Goal: Check status: Check status

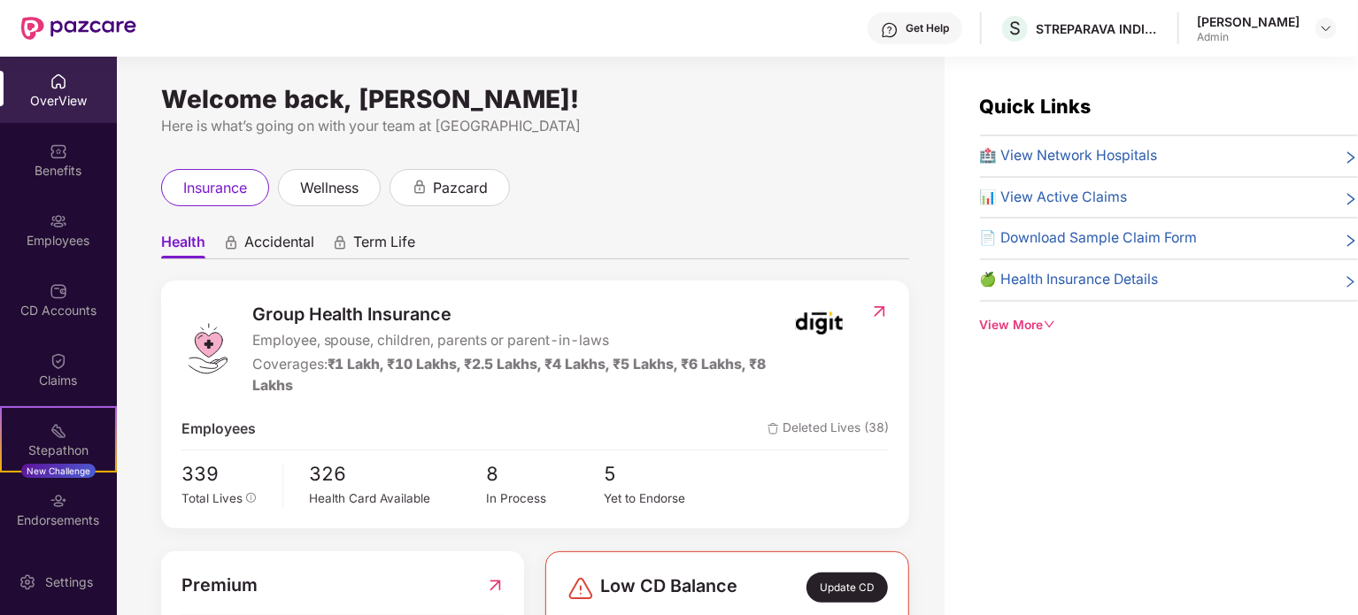
click at [1302, 19] on div "[PERSON_NAME]" at bounding box center [1266, 28] width 140 height 31
click at [1317, 27] on div at bounding box center [1325, 28] width 21 height 21
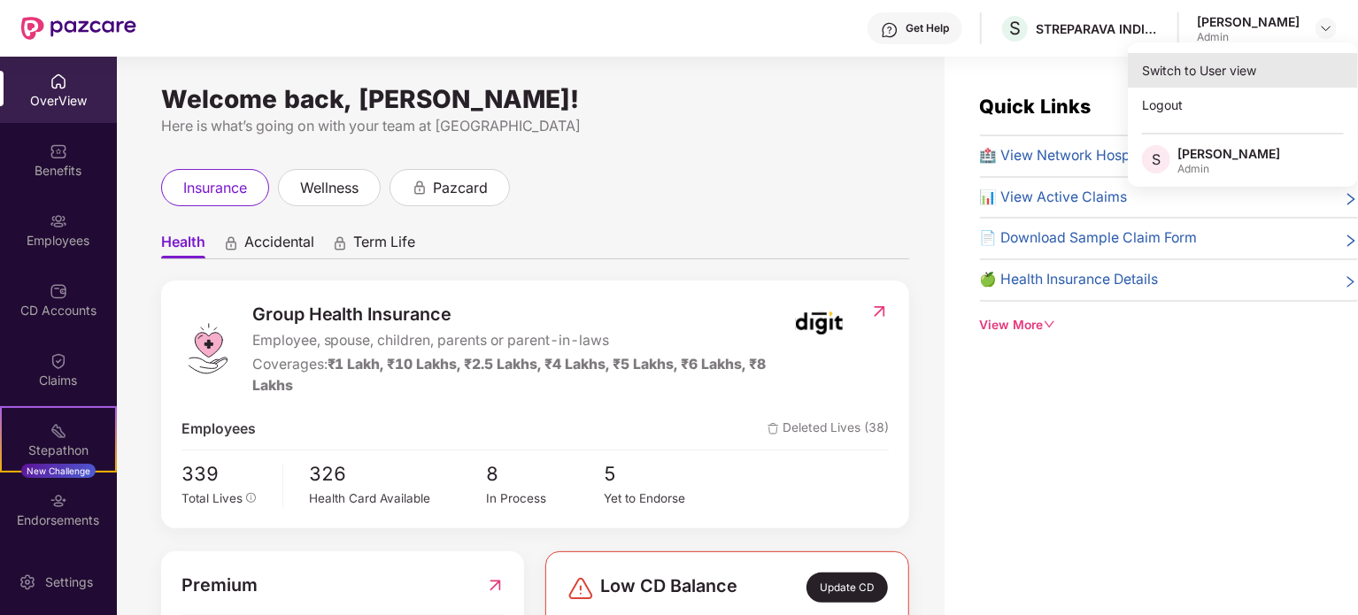
click at [1192, 65] on div "Switch to User view" at bounding box center [1242, 70] width 230 height 35
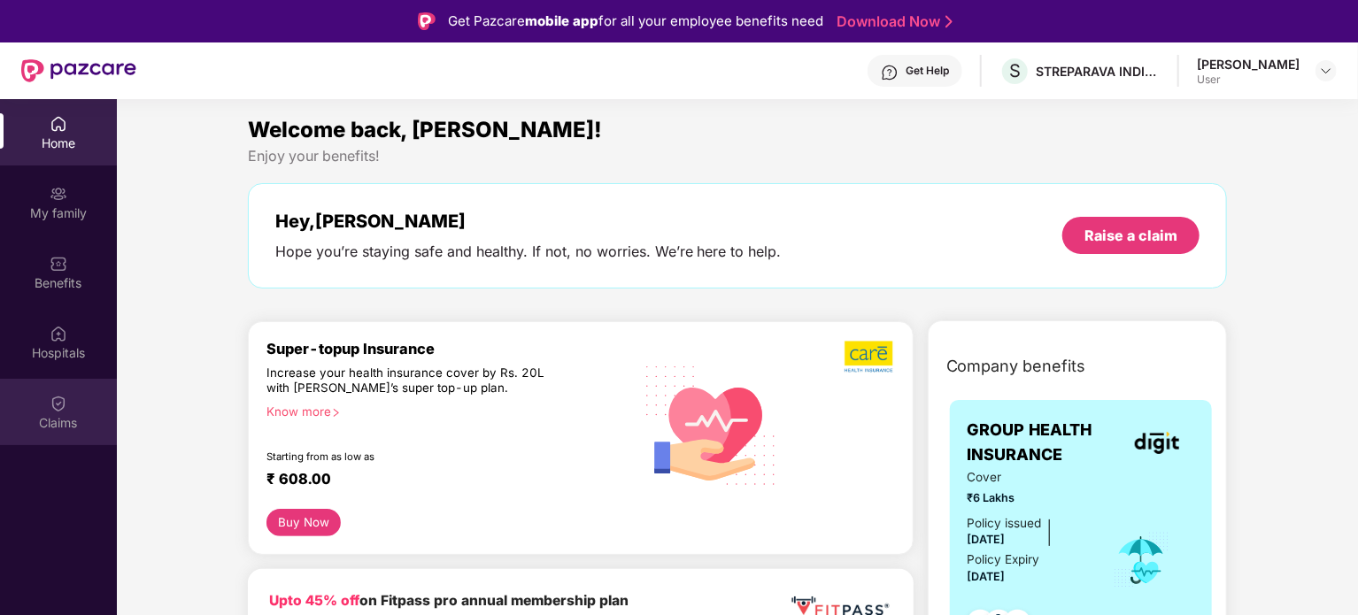
click at [65, 415] on div "Claims" at bounding box center [58, 423] width 117 height 18
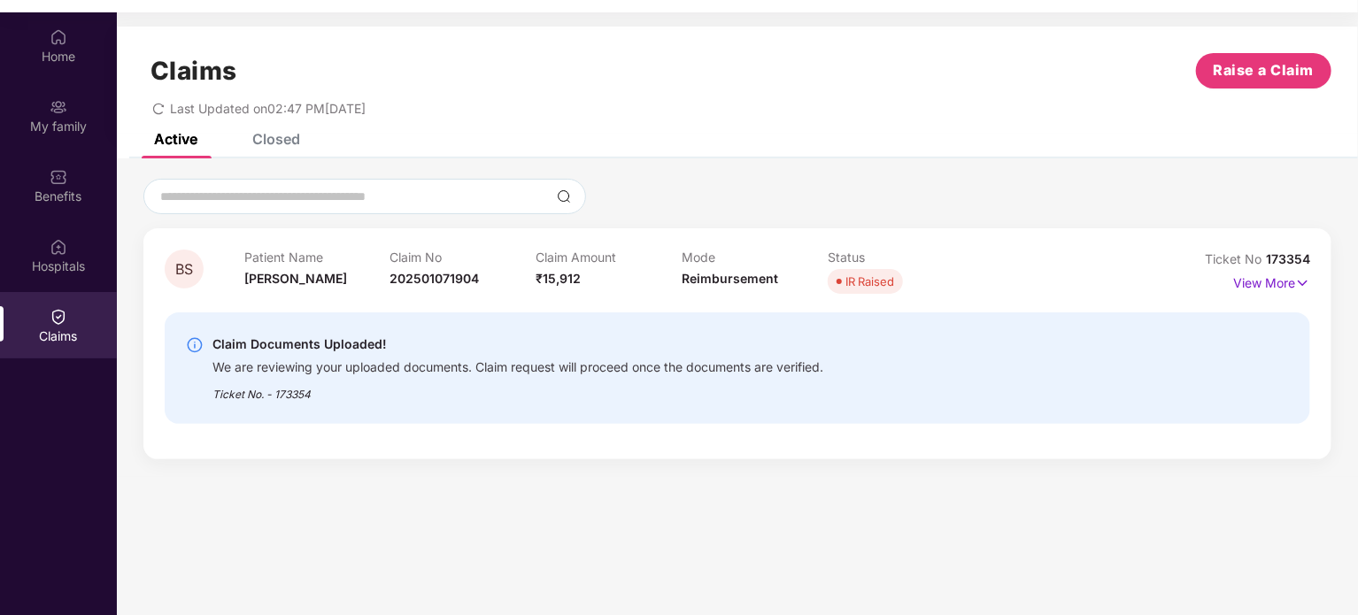
scroll to position [99, 0]
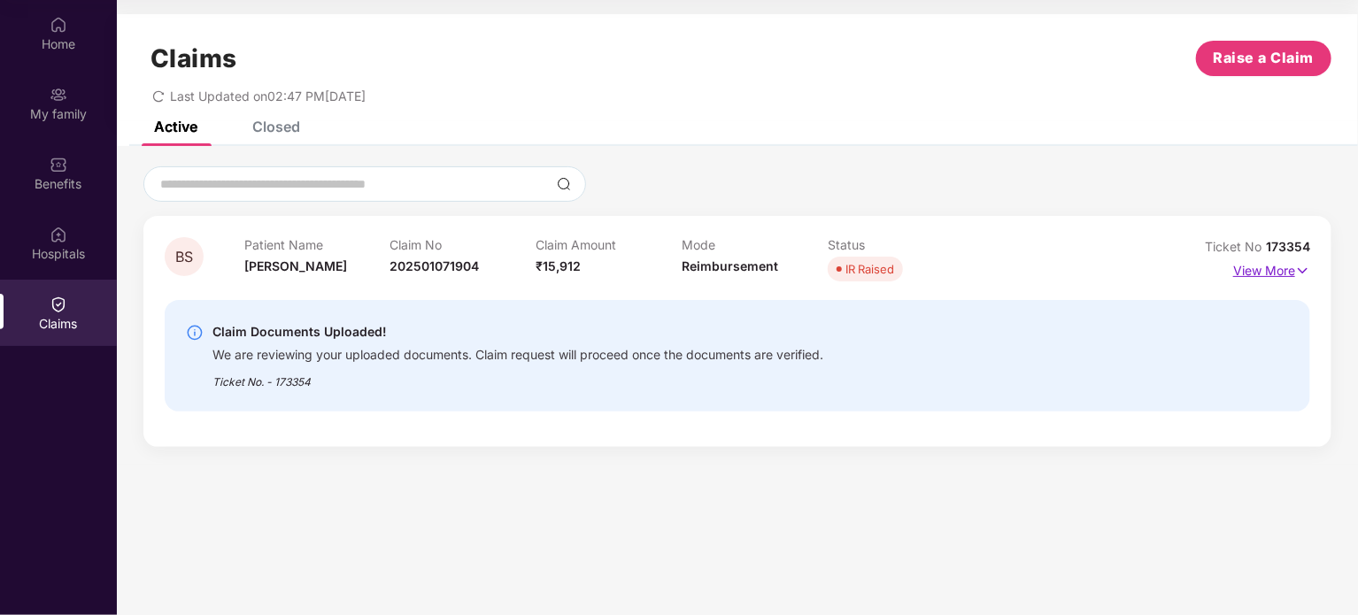
click at [1305, 262] on img at bounding box center [1302, 270] width 15 height 19
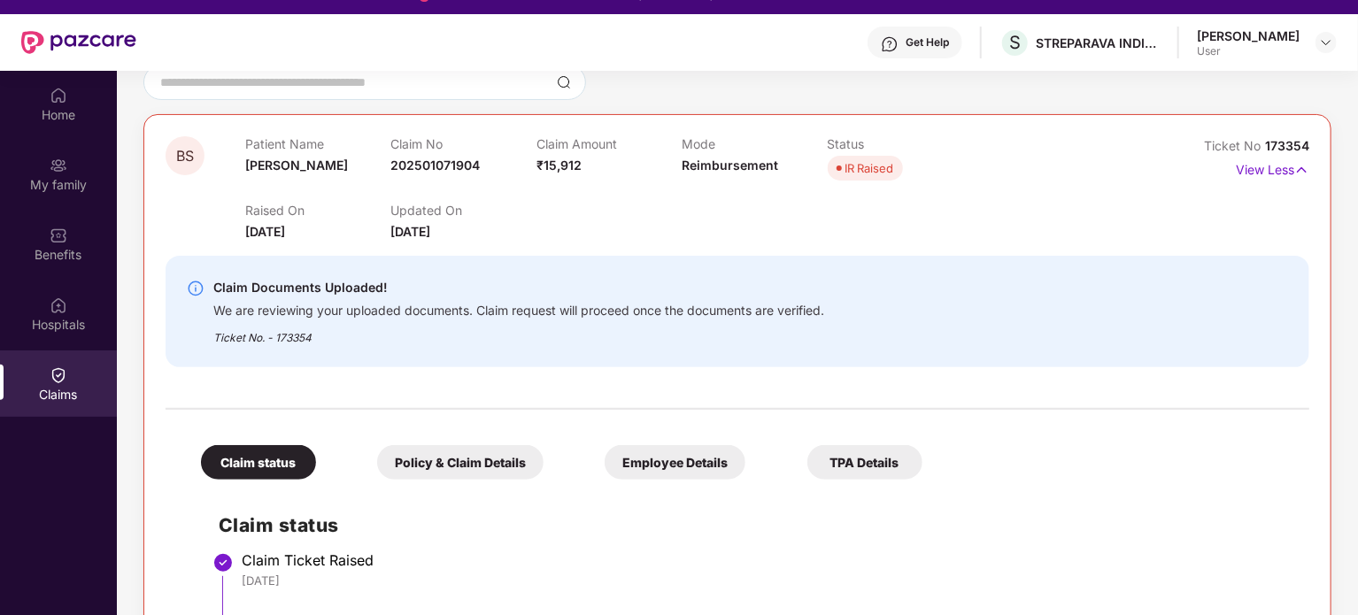
scroll to position [177, 0]
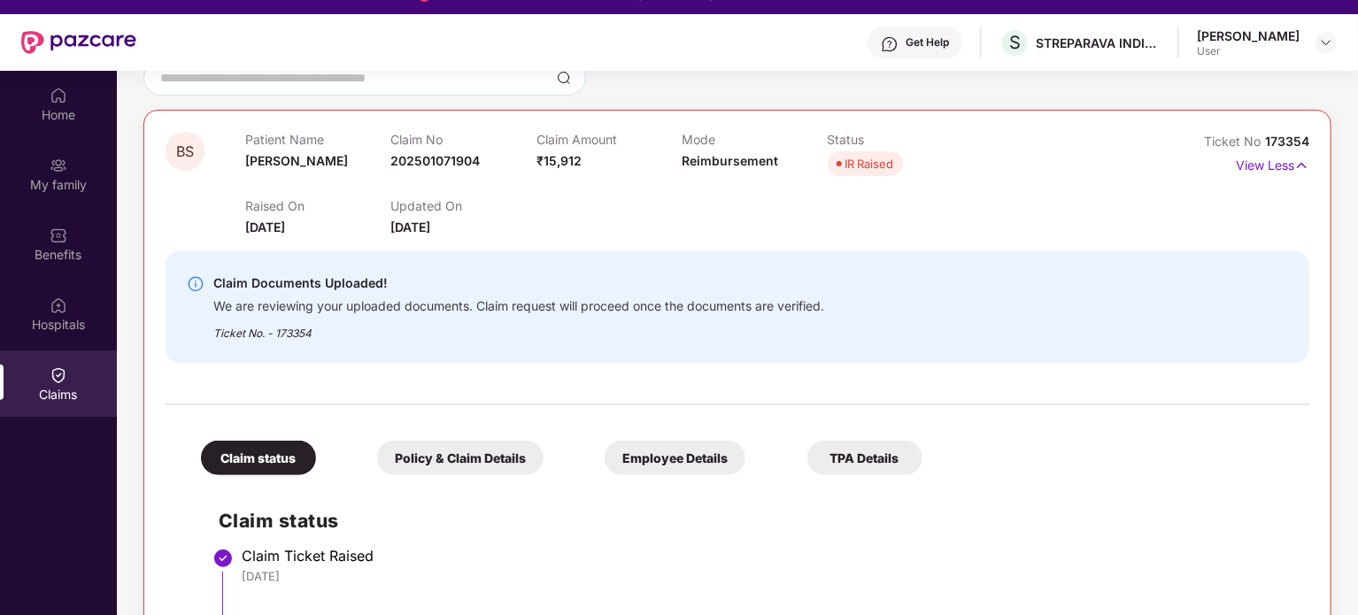
click at [450, 460] on div "Policy & Claim Details" at bounding box center [460, 458] width 166 height 35
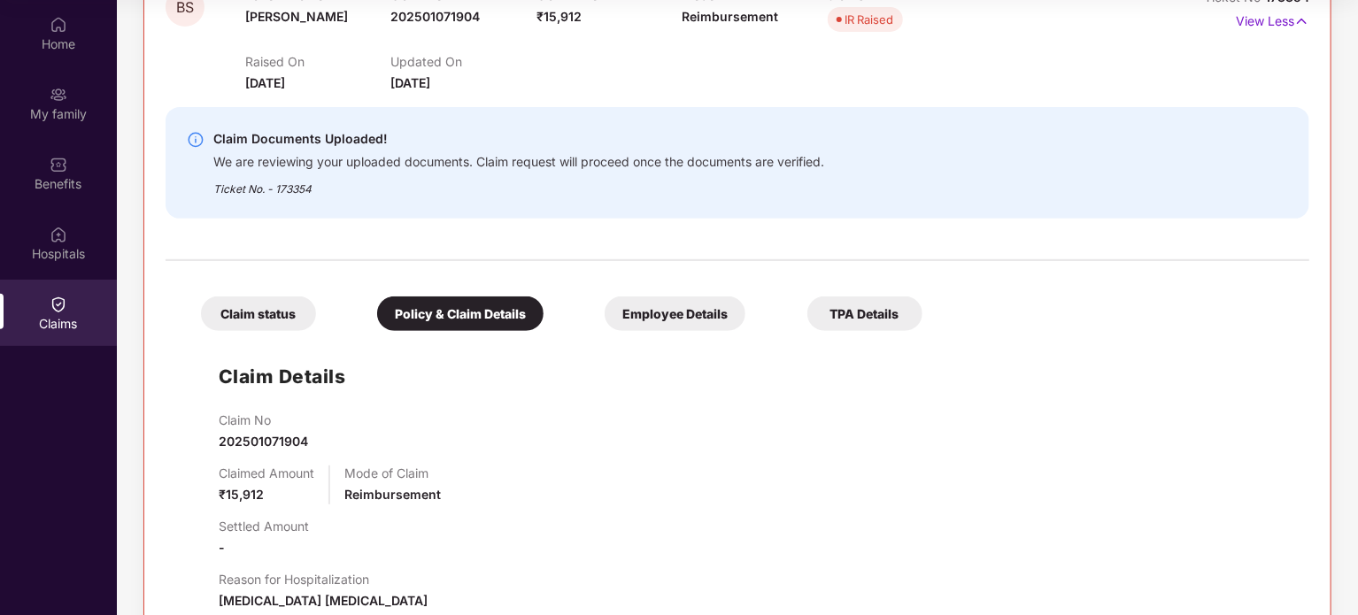
scroll to position [242, 0]
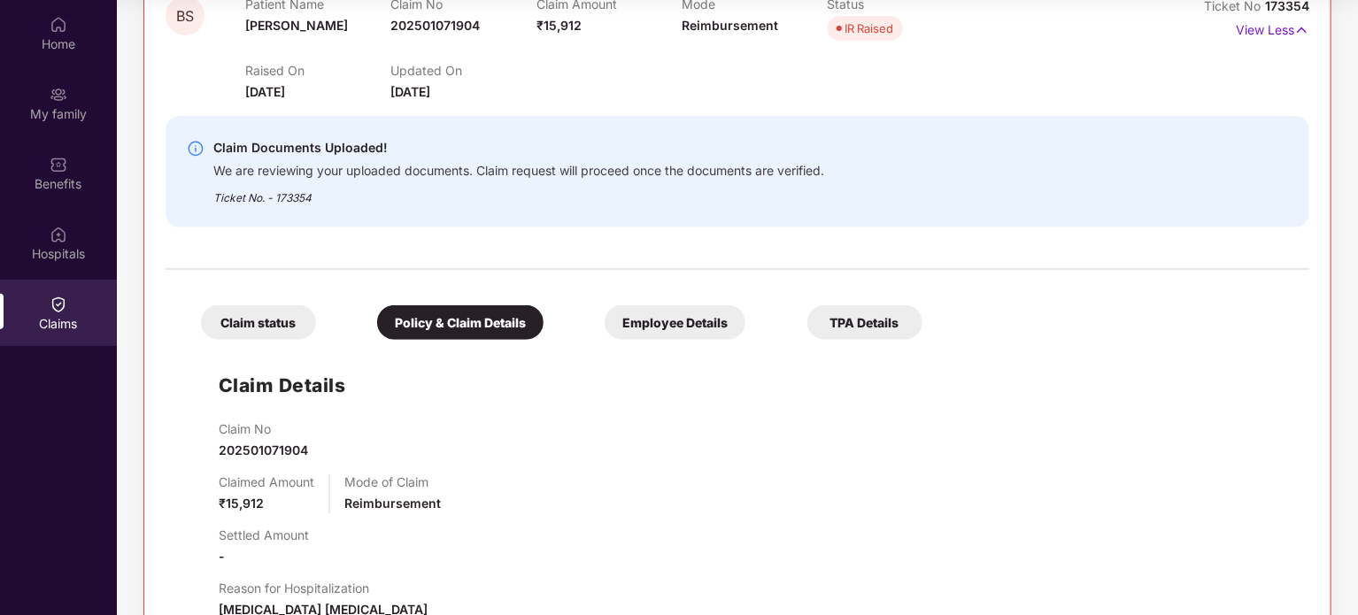
click at [452, 313] on div "Policy & Claim Details" at bounding box center [460, 322] width 166 height 35
click at [280, 328] on div "Claim status" at bounding box center [258, 322] width 115 height 35
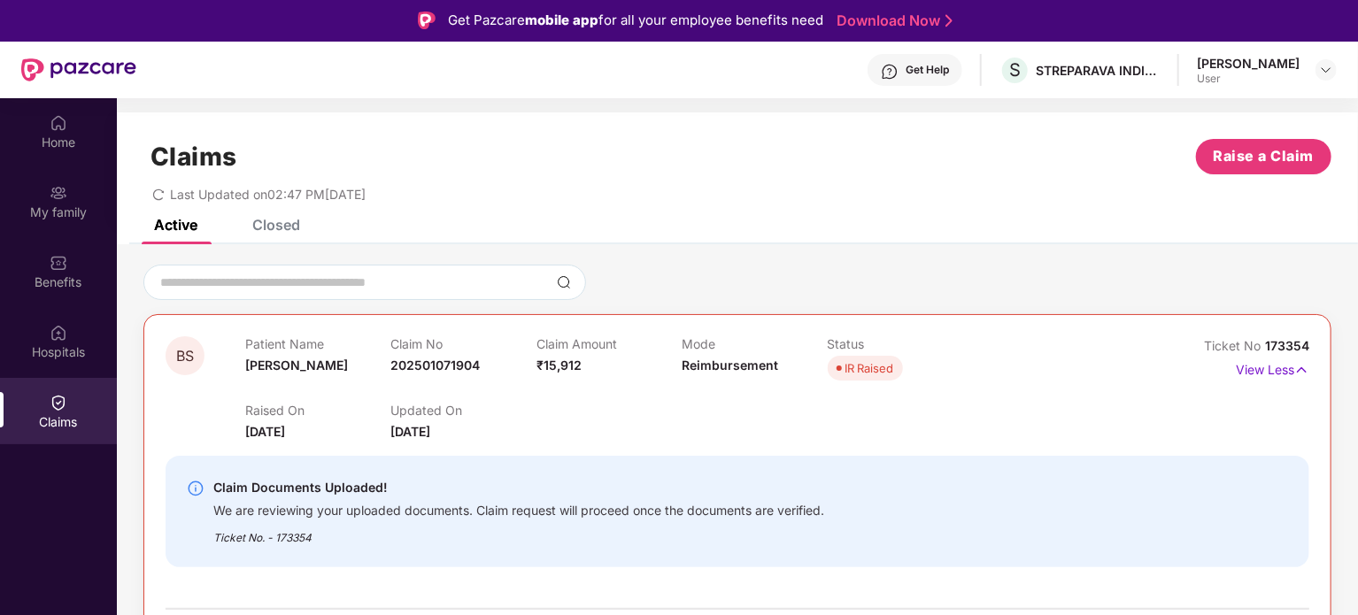
scroll to position [0, 0]
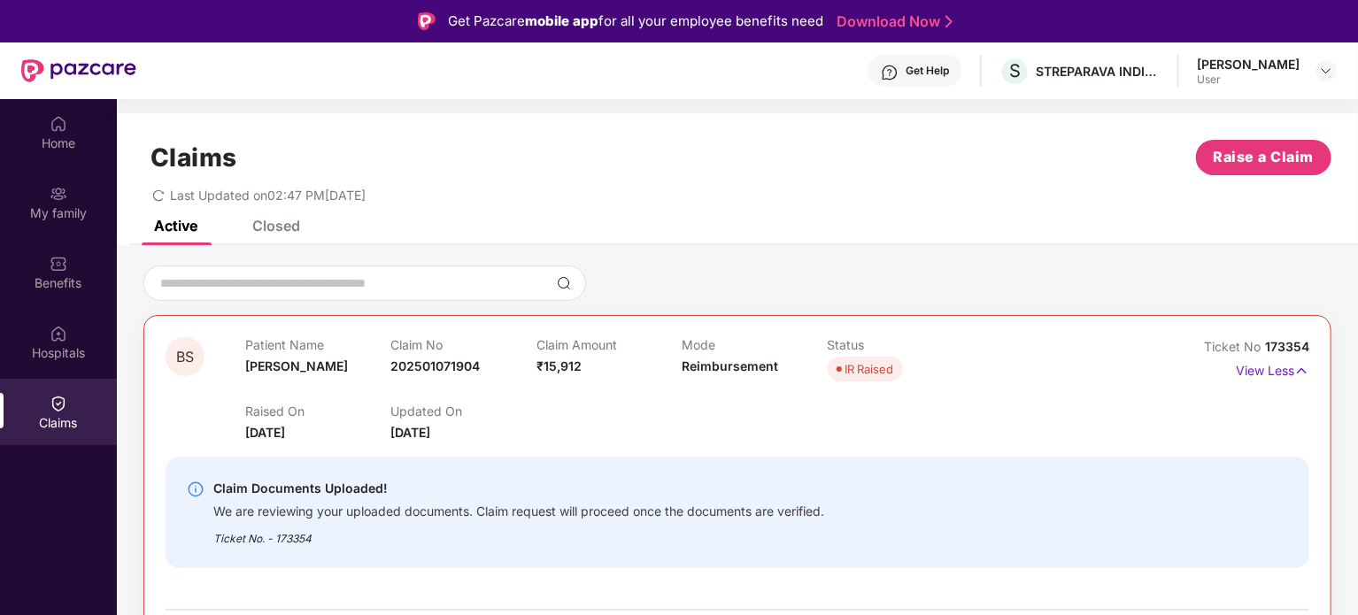
drag, startPoint x: 467, startPoint y: 436, endPoint x: 135, endPoint y: 315, distance: 354.1
click at [288, 219] on div "Claims Raise a Claim Last Updated on 02:47 PM[DATE]" at bounding box center [737, 166] width 1241 height 107
click at [291, 226] on div "Closed" at bounding box center [276, 226] width 48 height 18
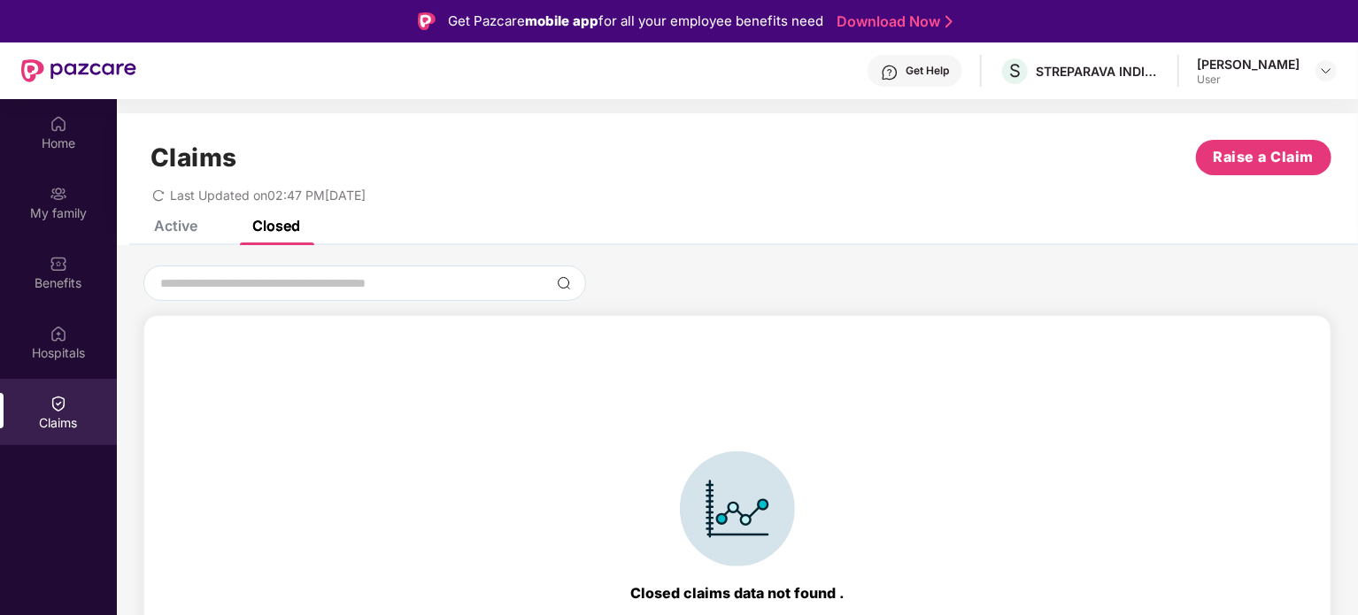
click at [184, 224] on div "Active" at bounding box center [175, 226] width 43 height 18
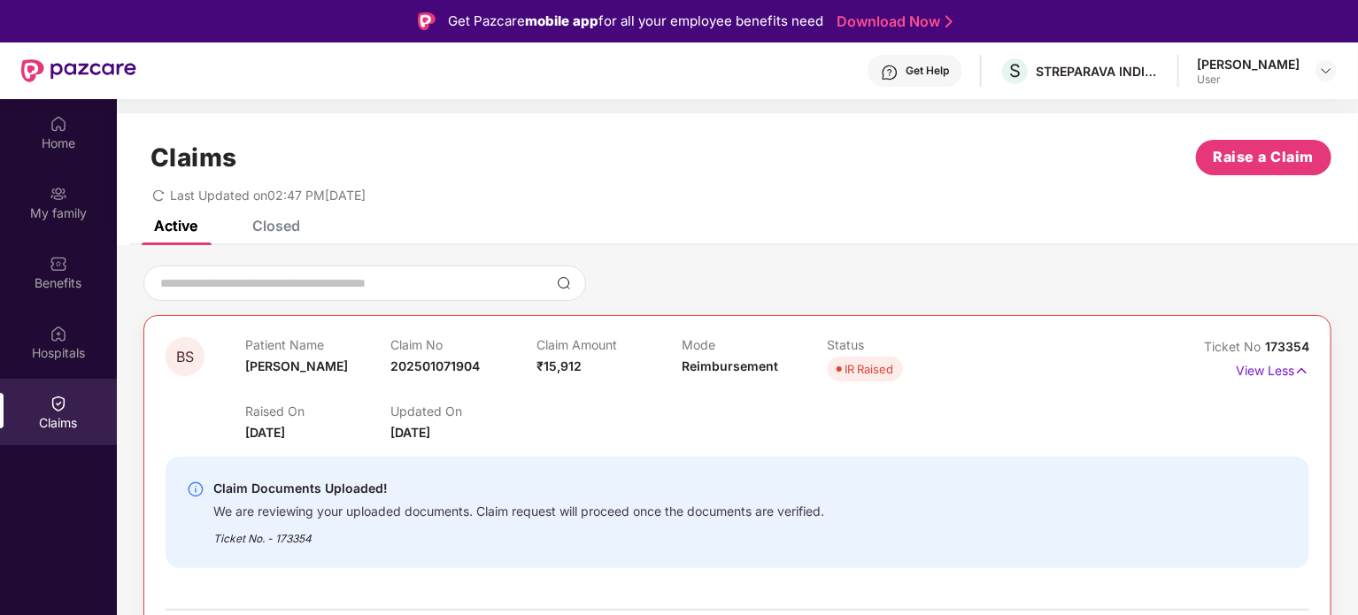
drag, startPoint x: 464, startPoint y: 438, endPoint x: 173, endPoint y: 360, distance: 301.4
click at [173, 360] on div "BS Patient Name Bebi Shedti Claim No 202501071904 Claim Amount ₹15,912 Mode Rei…" at bounding box center [641, 389] width 953 height 105
click at [494, 407] on p "Updated On" at bounding box center [462, 411] width 145 height 15
drag, startPoint x: 462, startPoint y: 432, endPoint x: 145, endPoint y: 374, distance: 322.0
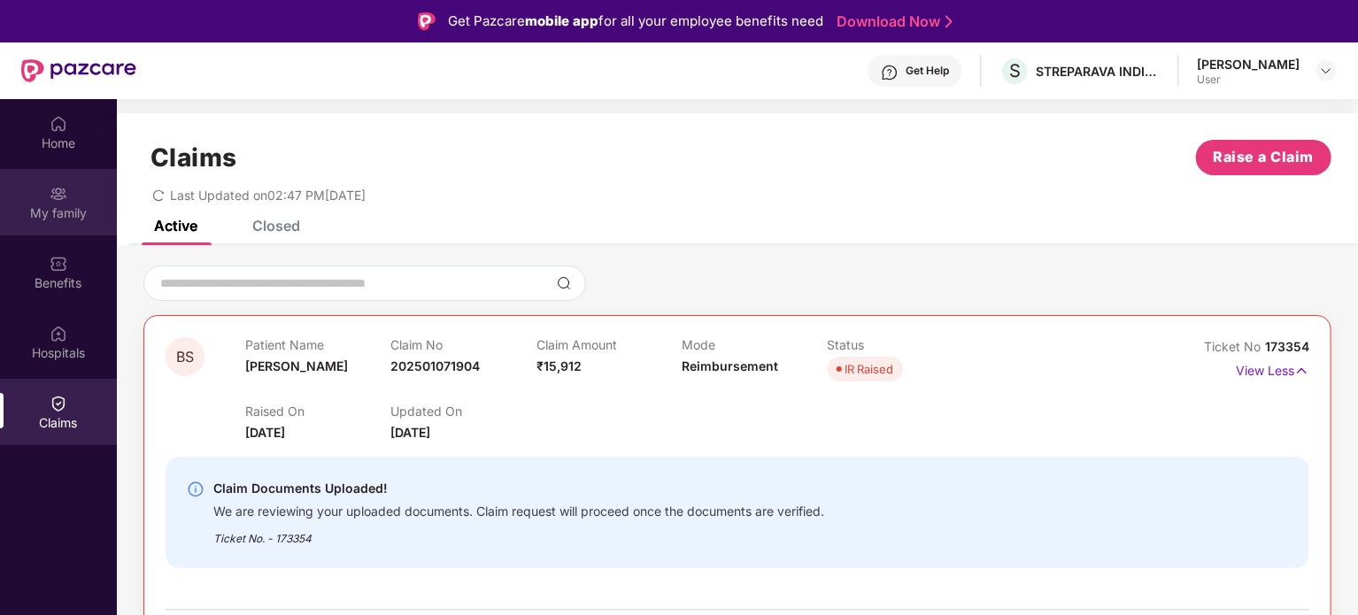
click at [66, 203] on div "My family" at bounding box center [58, 202] width 117 height 66
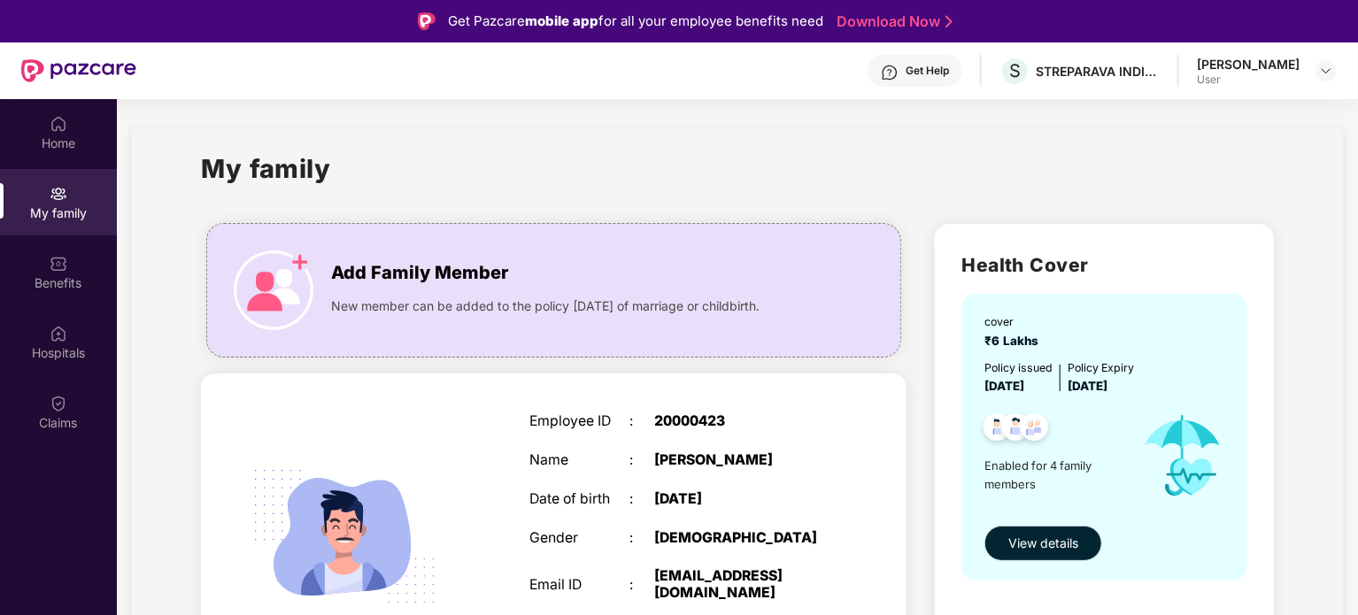
click at [1027, 551] on span "View details" at bounding box center [1043, 543] width 70 height 19
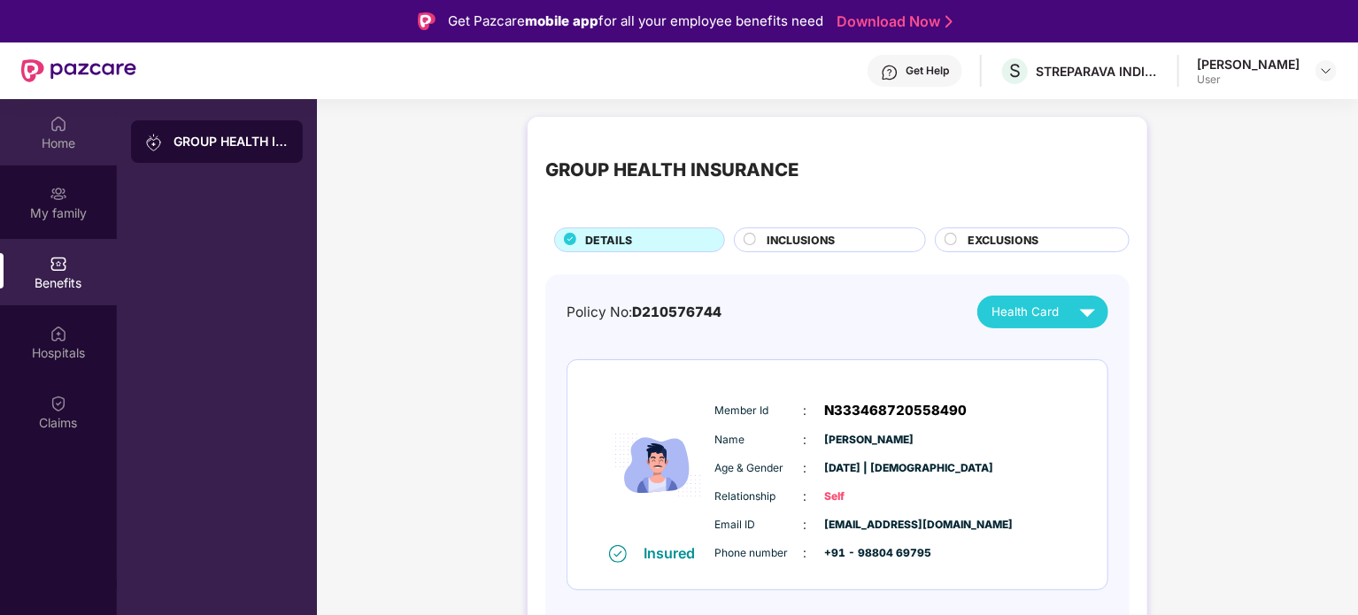
click at [73, 132] on div "Home" at bounding box center [58, 132] width 117 height 66
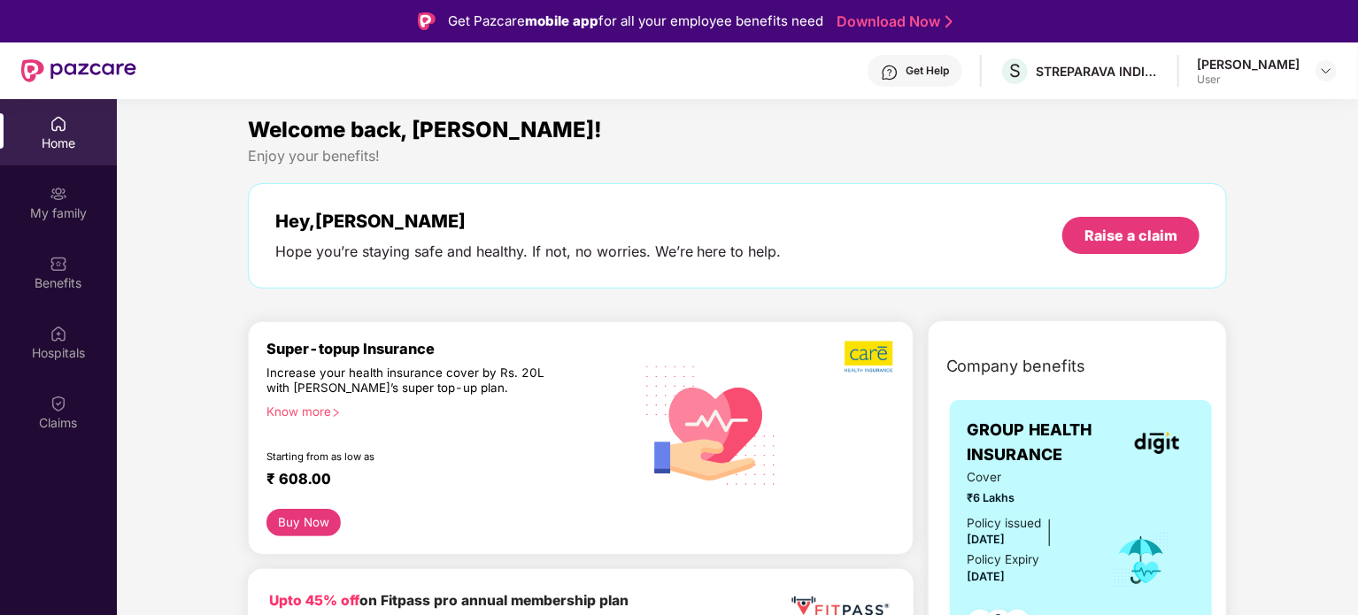
click at [1278, 59] on div "[PERSON_NAME]" at bounding box center [1247, 64] width 103 height 17
click at [1328, 68] on img at bounding box center [1326, 71] width 14 height 14
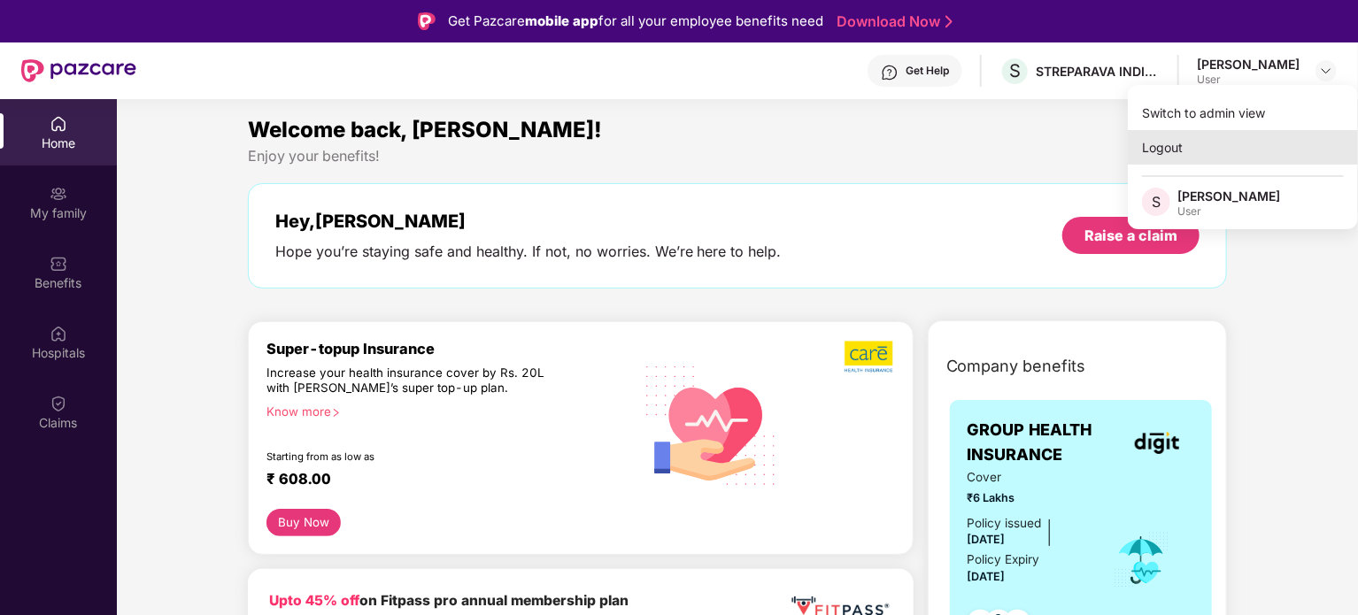
click at [1215, 143] on div "Logout" at bounding box center [1242, 147] width 230 height 35
